Goal: Check status: Check status

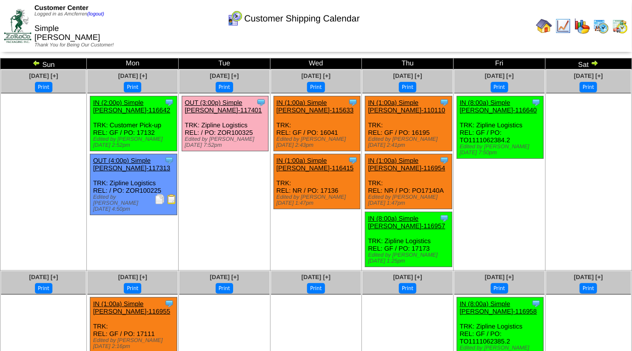
click at [595, 62] on img at bounding box center [595, 63] width 8 height 8
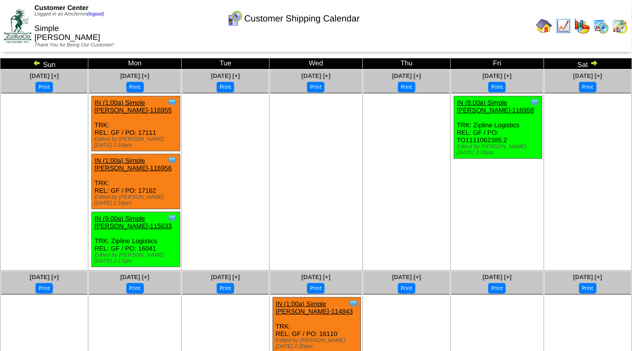
click at [39, 63] on img at bounding box center [37, 63] width 8 height 8
